Goal: Communication & Community: Share content

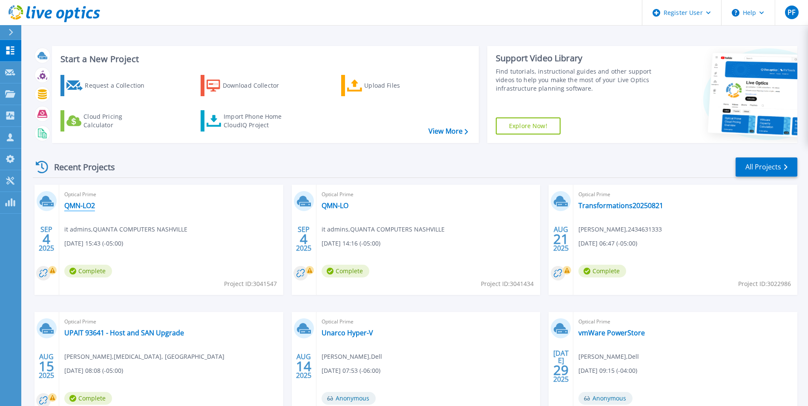
click at [84, 207] on link "QMN-LO2" at bounding box center [79, 206] width 31 height 9
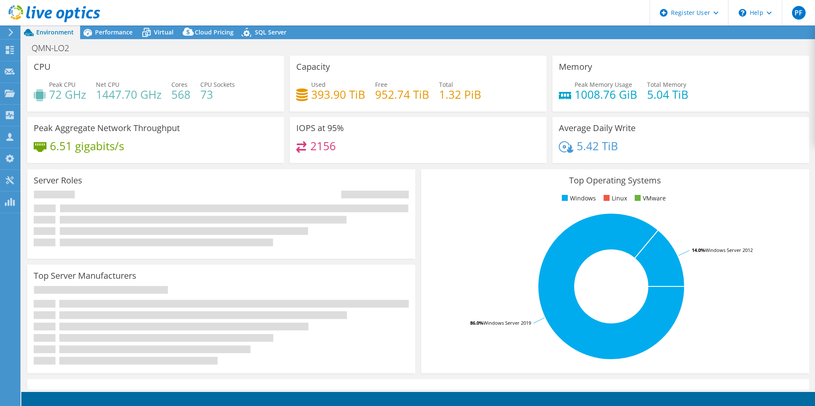
select select "USD"
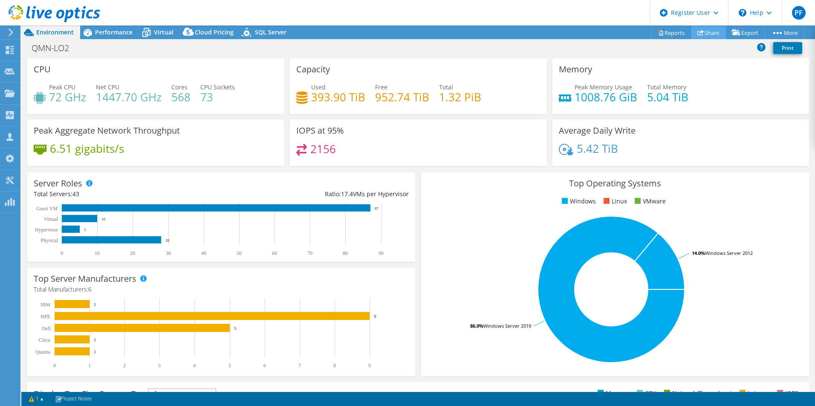
click at [697, 29] on icon at bounding box center [700, 32] width 6 height 6
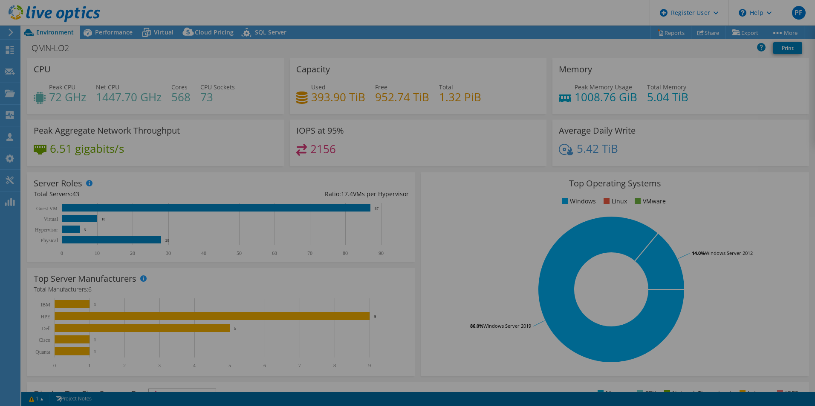
click at [412, 143] on div at bounding box center [407, 203] width 815 height 355
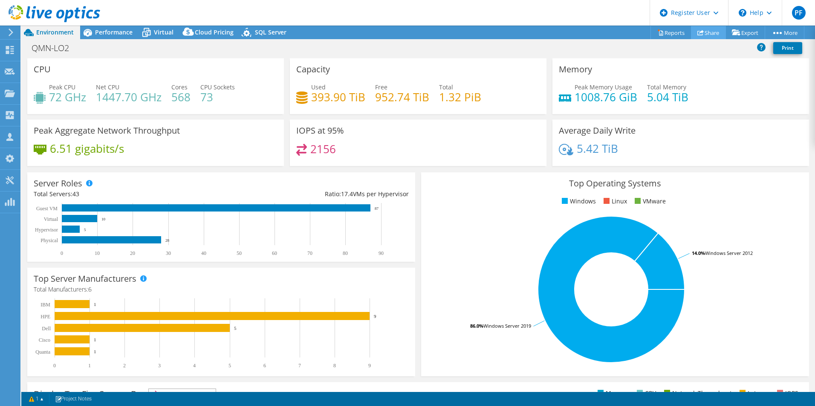
click at [708, 31] on link "Share" at bounding box center [708, 32] width 35 height 13
click at [517, 47] on div "QMN-LO2 Print" at bounding box center [417, 48] width 793 height 16
click at [704, 36] on link "Share" at bounding box center [708, 32] width 35 height 13
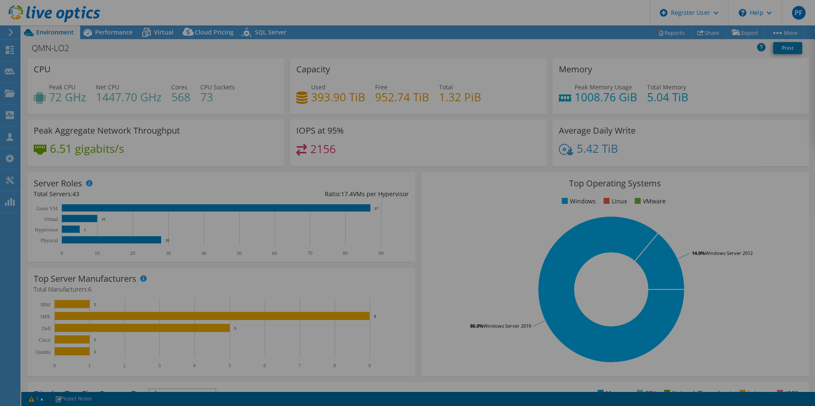
click at [351, 174] on div at bounding box center [407, 203] width 815 height 355
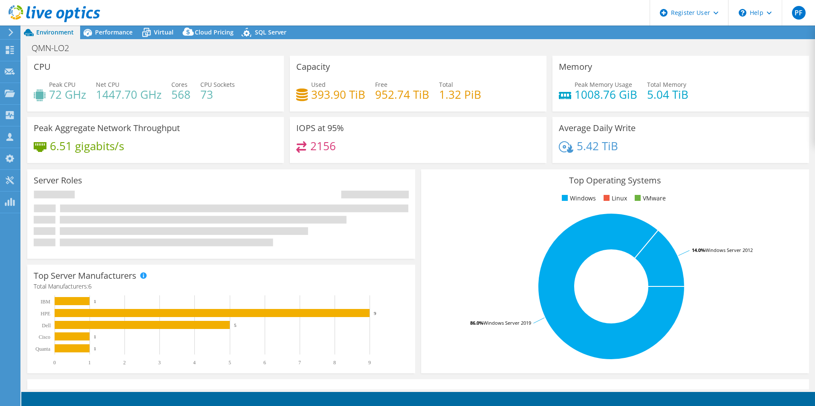
select select "USD"
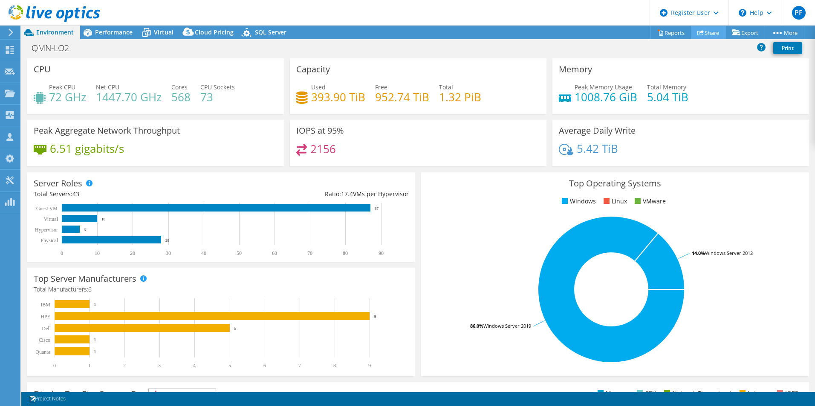
click at [715, 34] on link "Share" at bounding box center [708, 32] width 35 height 13
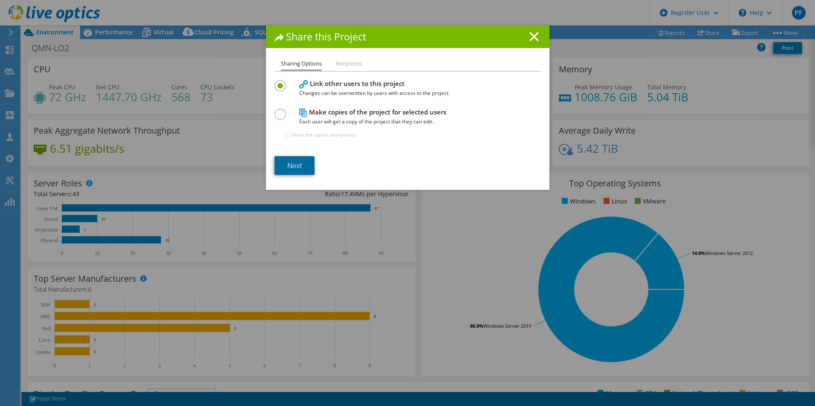
click at [300, 172] on link "Next" at bounding box center [294, 165] width 40 height 19
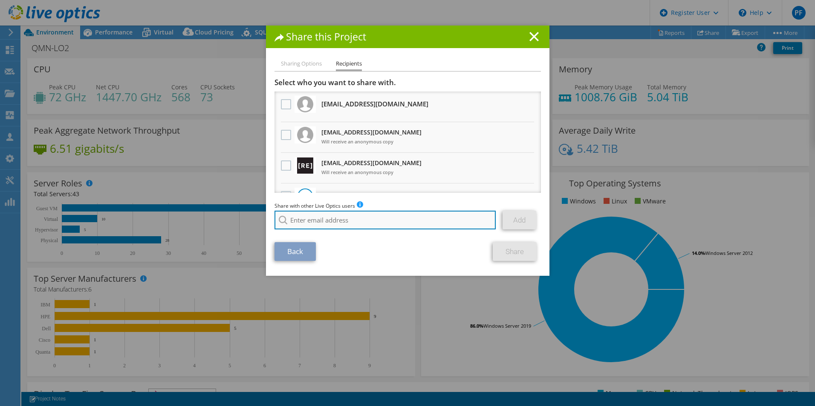
click at [364, 219] on input "search" at bounding box center [385, 220] width 222 height 19
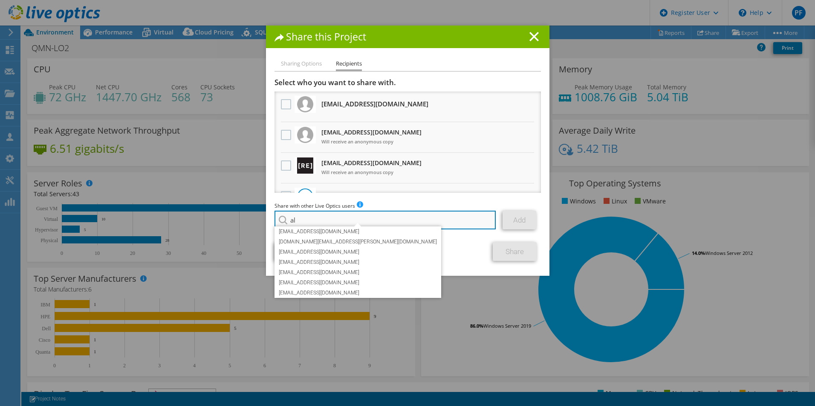
type input "a"
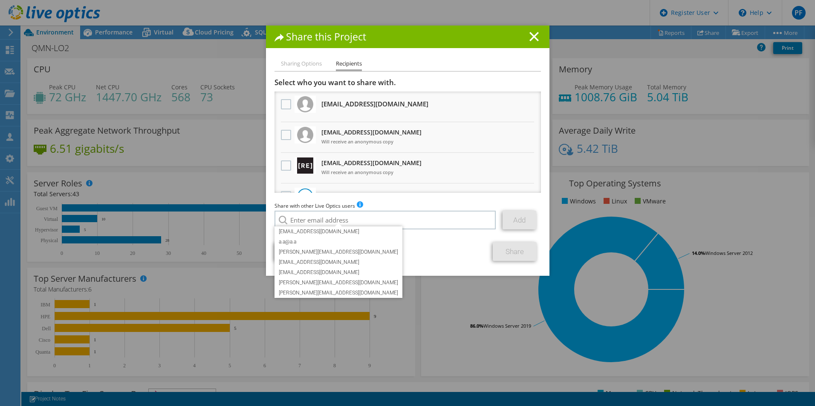
click at [446, 68] on ul "Sharing Options Recipients" at bounding box center [407, 65] width 266 height 12
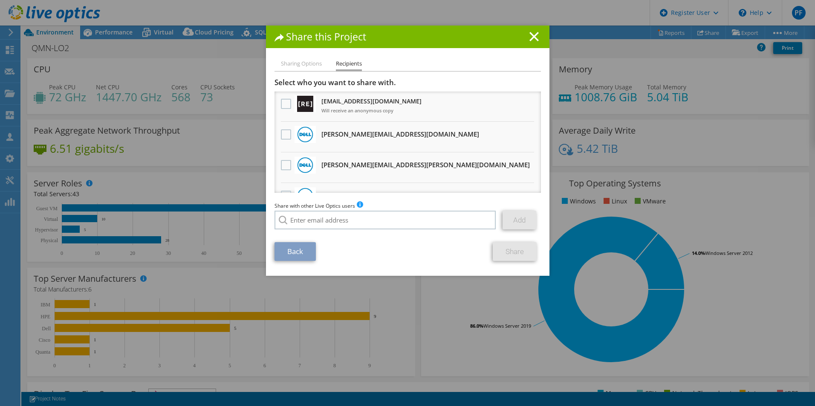
scroll to position [73, 0]
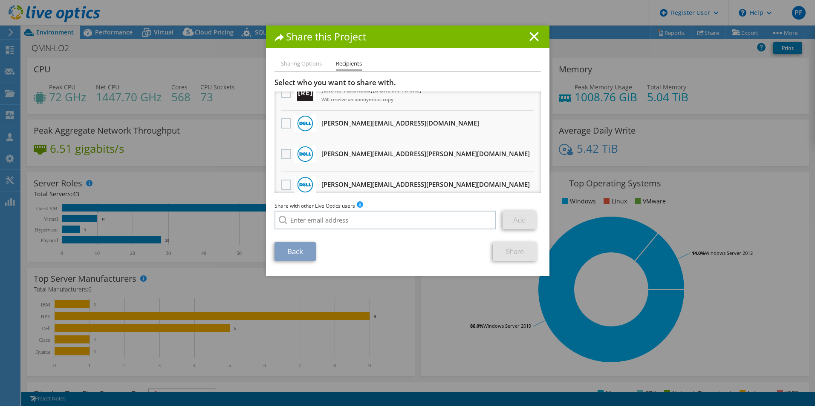
click at [282, 154] on label at bounding box center [287, 154] width 12 height 10
click at [0, 0] on input "checkbox" at bounding box center [0, 0] width 0 height 0
click at [503, 253] on link "Share" at bounding box center [515, 251] width 44 height 19
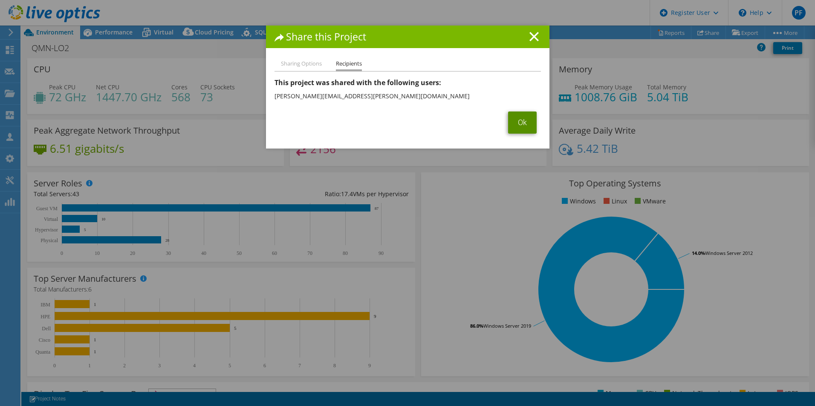
click at [510, 117] on link "Ok" at bounding box center [522, 123] width 29 height 22
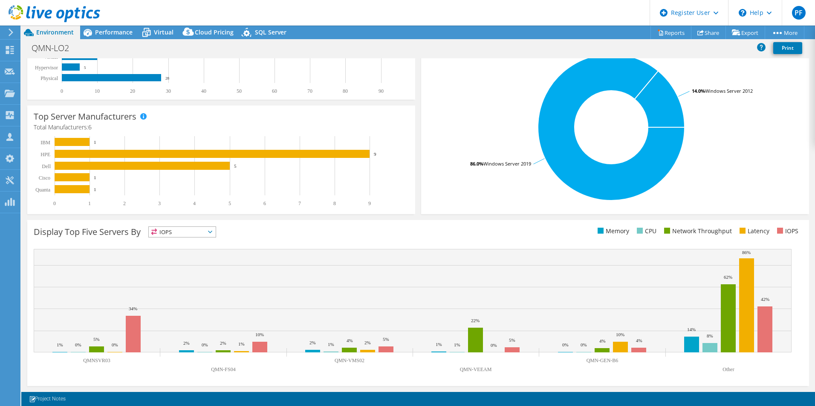
scroll to position [0, 0]
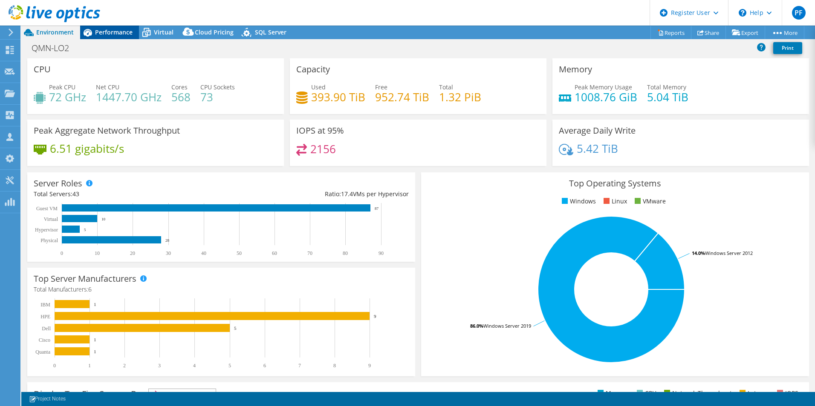
click at [128, 35] on span "Performance" at bounding box center [113, 32] width 37 height 8
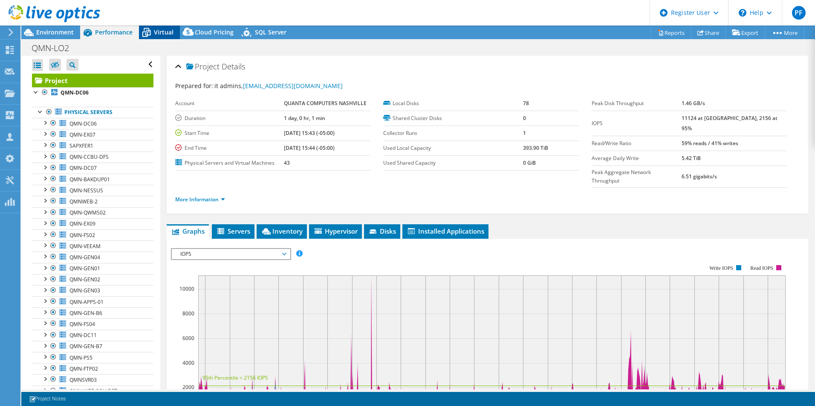
click at [165, 36] on span "Virtual" at bounding box center [164, 32] width 20 height 8
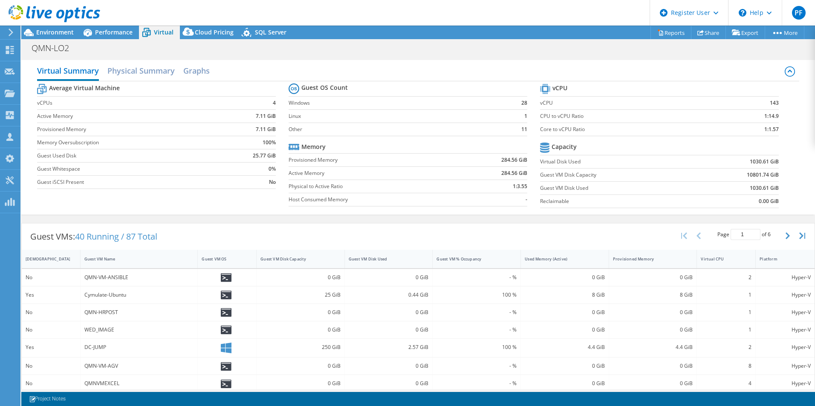
click at [328, 59] on div "Virtual Summary Physical Summary Graphs Average Virtual Machine vCPUs 4 Active …" at bounding box center [417, 137] width 793 height 163
click at [56, 31] on span "Environment" at bounding box center [54, 32] width 37 height 8
